Goal: Navigation & Orientation: Find specific page/section

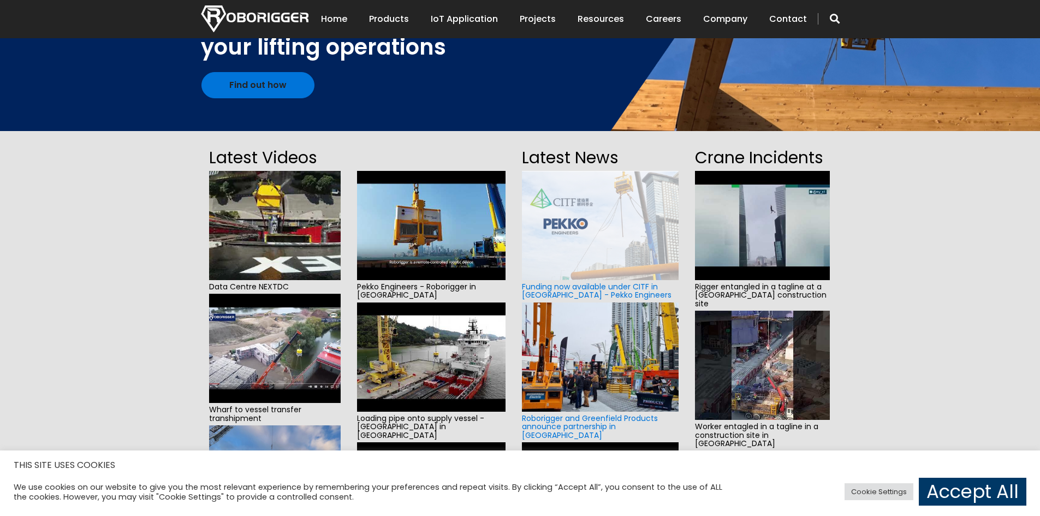
scroll to position [164, 0]
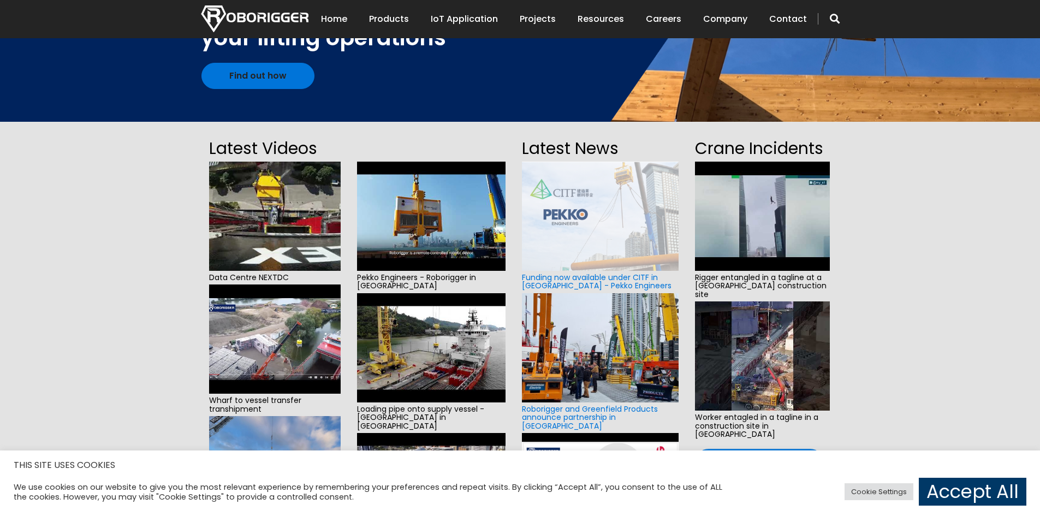
click at [302, 247] on img at bounding box center [275, 216] width 132 height 109
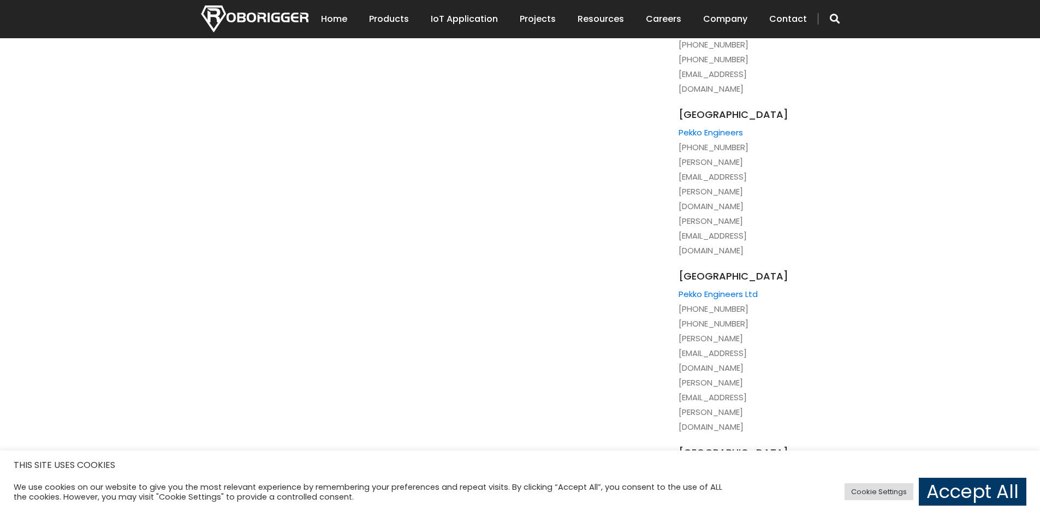
scroll to position [1328, 0]
drag, startPoint x: 769, startPoint y: 153, endPoint x: 673, endPoint y: 150, distance: 96.2
click at [673, 150] on div "Head Office: 1131 Hay Street, West Perth, 6005, WA, Australia Production Facili…" at bounding box center [711, 523] width 175 height 2509
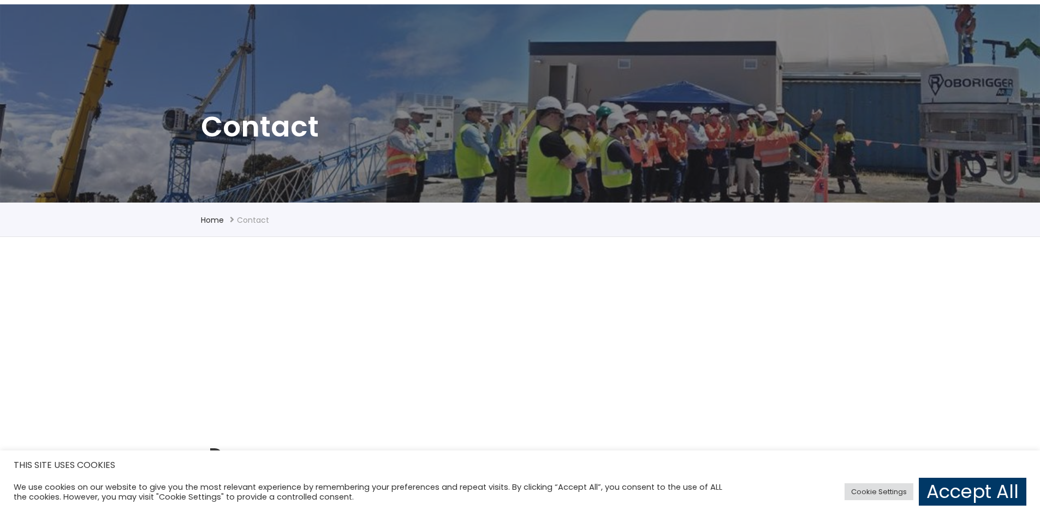
scroll to position [0, 0]
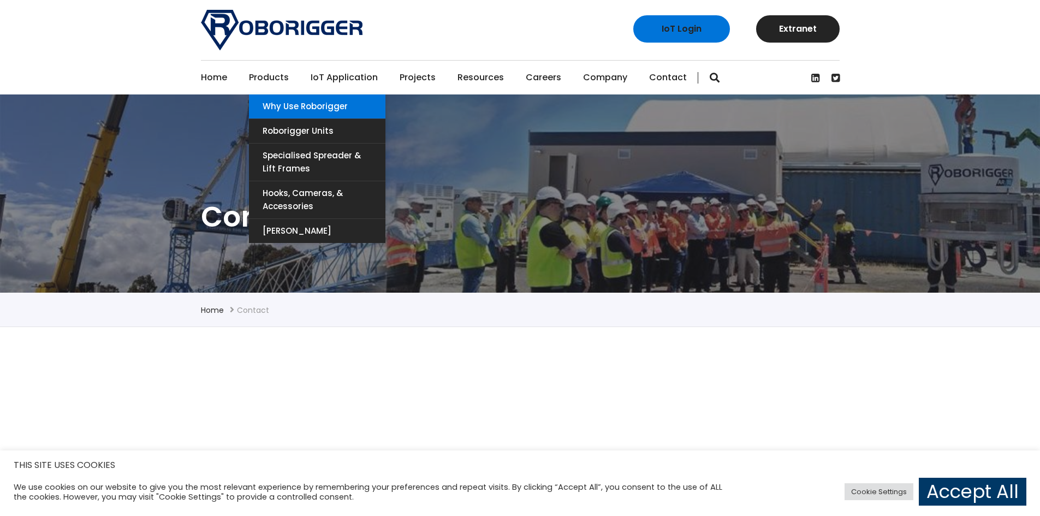
click at [272, 111] on link "Why use Roborigger" at bounding box center [317, 106] width 137 height 24
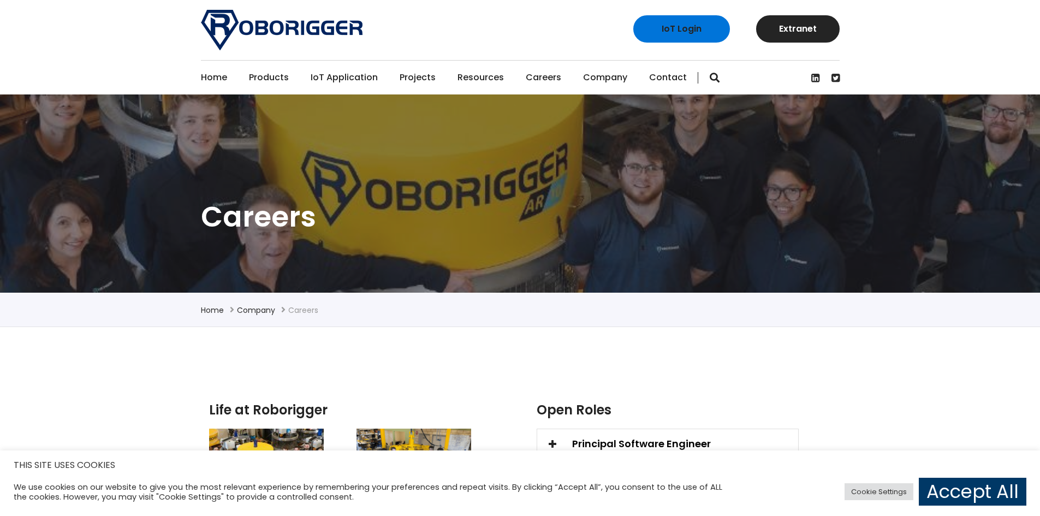
click at [333, 78] on link "IoT Application" at bounding box center [344, 78] width 67 height 34
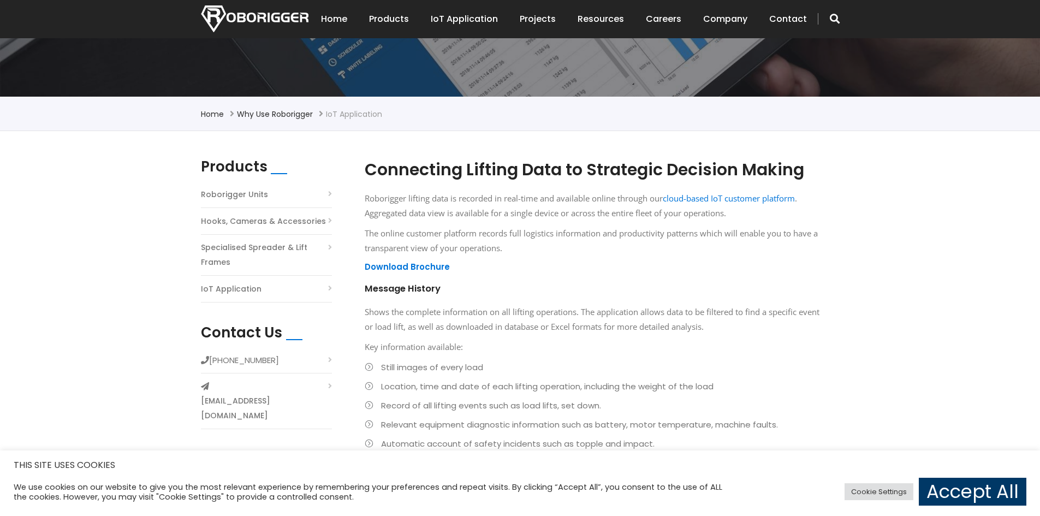
scroll to position [273, 0]
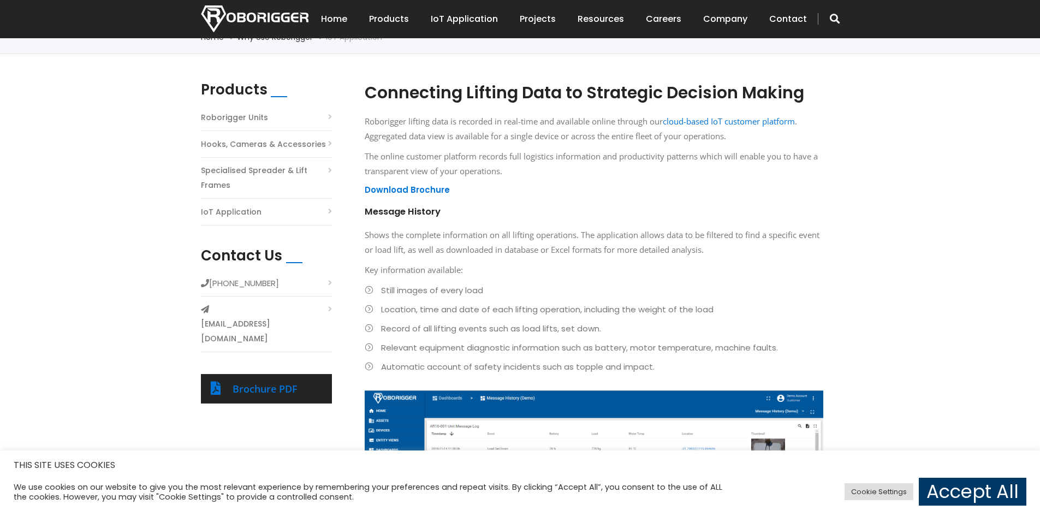
click at [286, 151] on link "Hooks, Cameras & Accessories" at bounding box center [263, 144] width 125 height 15
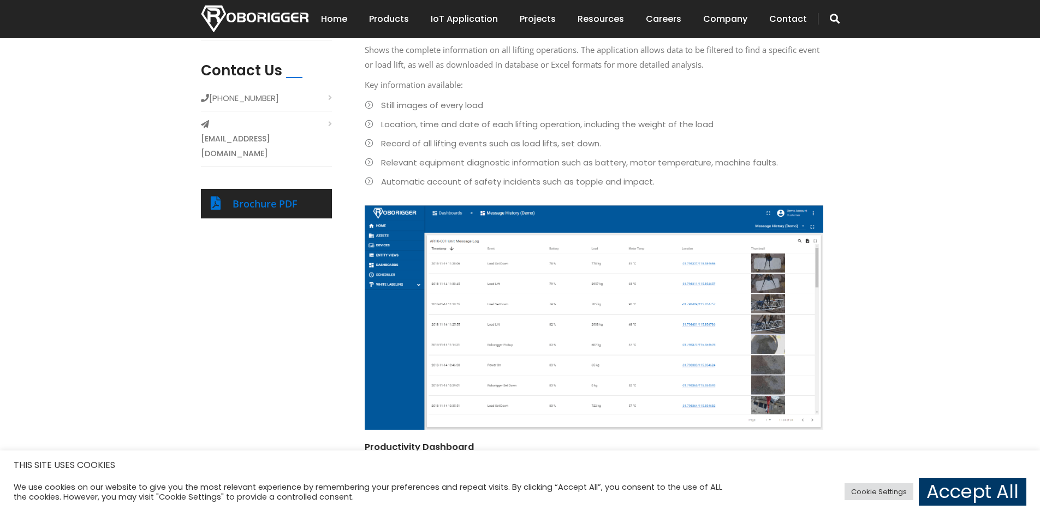
scroll to position [491, 0]
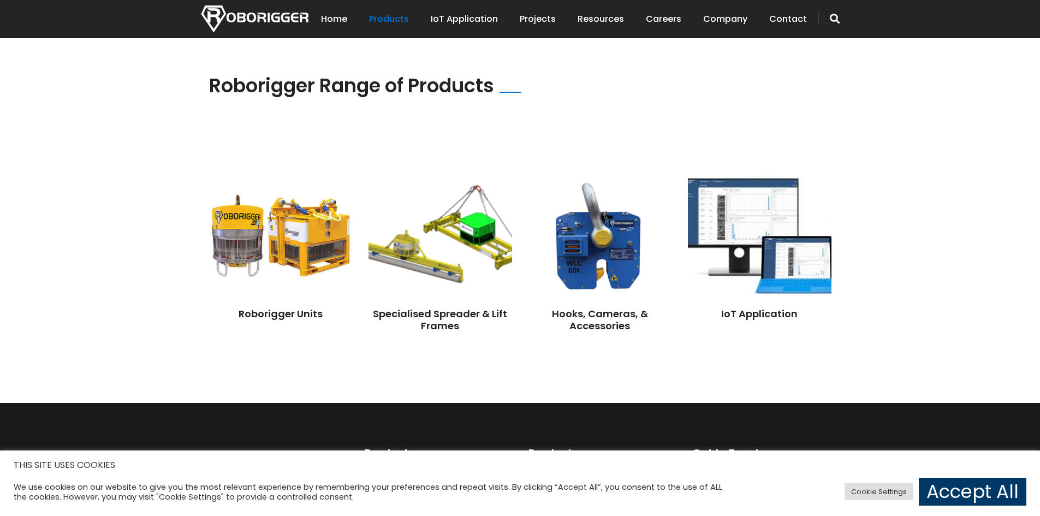
scroll to position [791, 0]
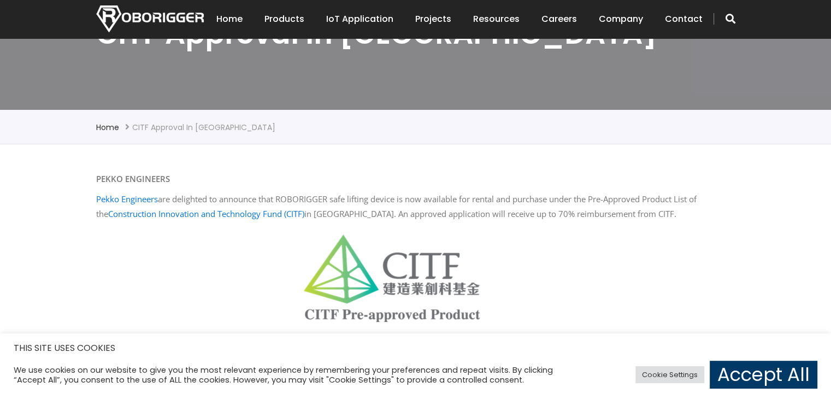
scroll to position [164, 0]
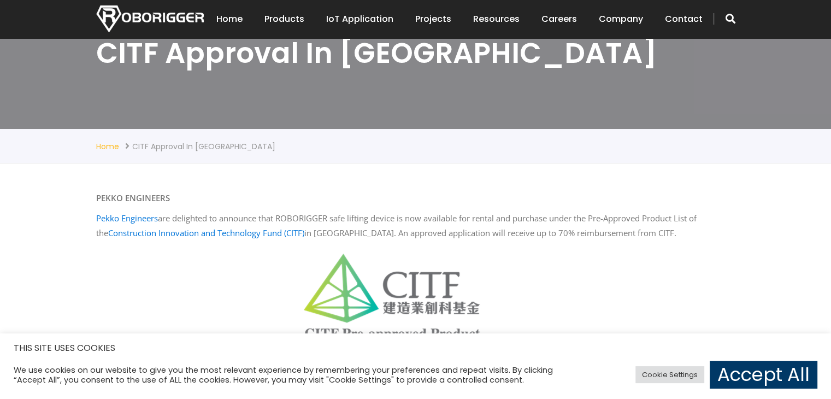
click at [116, 146] on link "Home" at bounding box center [107, 146] width 23 height 11
click at [201, 236] on link "Construction Innovation and Technology Fund (CITF)" at bounding box center [206, 232] width 196 height 11
